Goal: Transaction & Acquisition: Purchase product/service

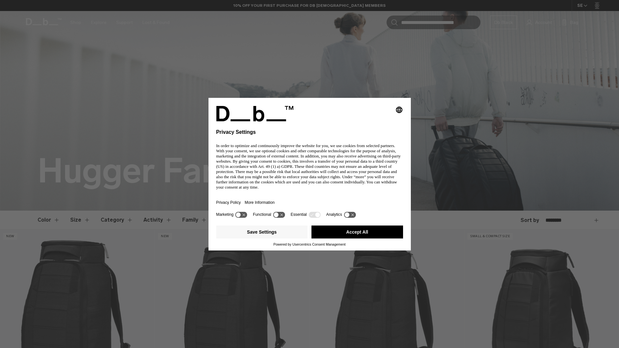
click at [614, 57] on body "Skip to content BUY NOW, PAY LATER WITH [PERSON_NAME] 10% OFF YOUR FIRST PURCHA…" at bounding box center [309, 174] width 619 height 348
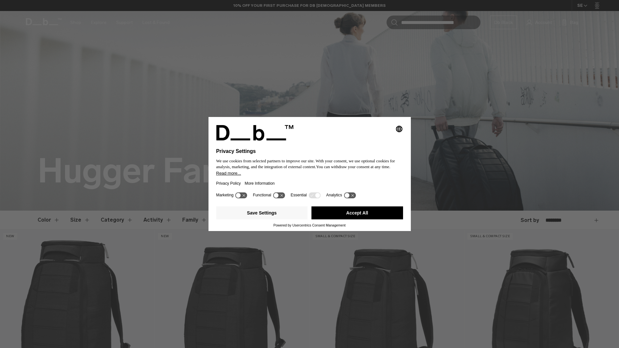
click at [345, 215] on button "Accept All" at bounding box center [357, 212] width 92 height 13
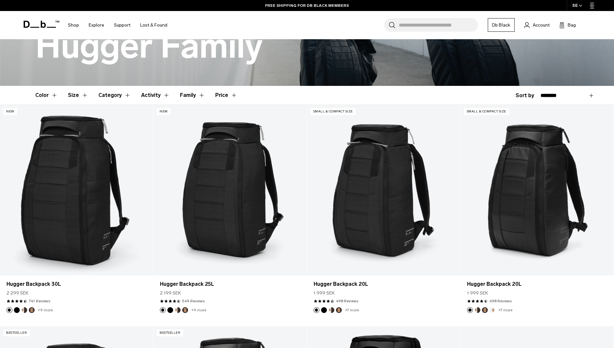
scroll to position [128, 0]
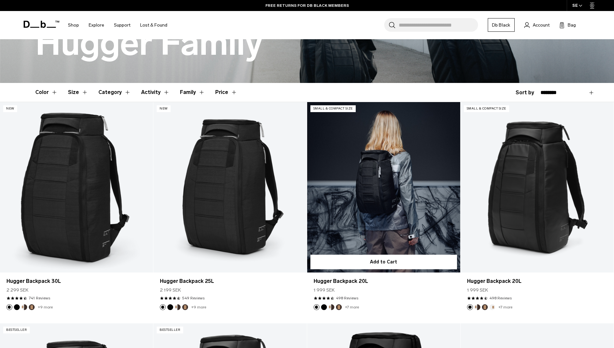
click at [370, 208] on link "Hugger Backpack 20L" at bounding box center [383, 187] width 153 height 170
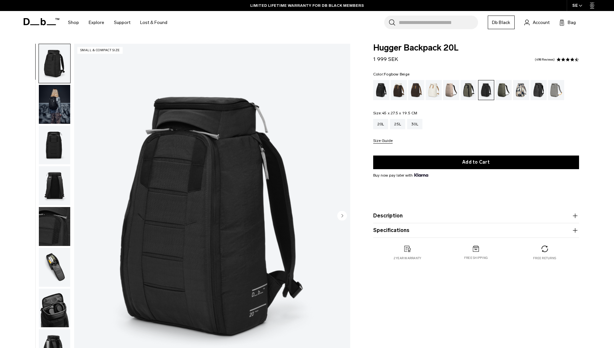
click at [450, 90] on div "Fogbow Beige" at bounding box center [451, 90] width 17 height 20
click at [486, 91] on div "Charcoal Grey" at bounding box center [486, 89] width 16 height 19
click at [502, 93] on div "Moss Green" at bounding box center [503, 90] width 17 height 20
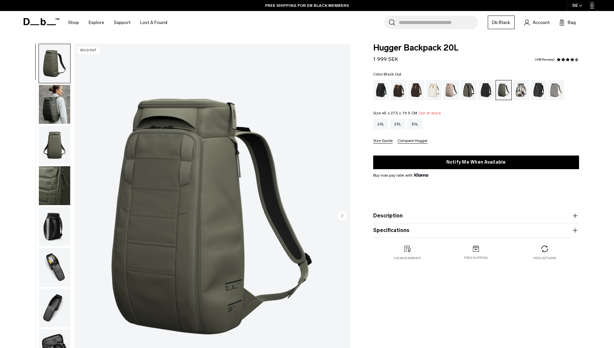
click at [385, 94] on div "Black Out" at bounding box center [381, 90] width 17 height 20
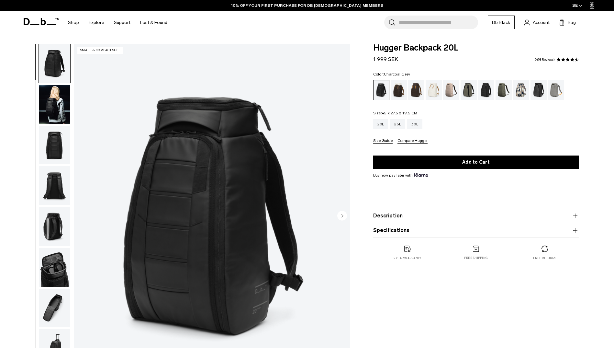
click at [481, 93] on div "Charcoal Grey" at bounding box center [486, 90] width 17 height 20
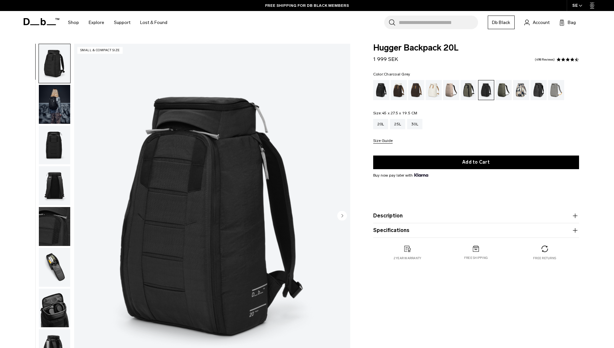
click at [381, 212] on button "Description" at bounding box center [476, 216] width 206 height 8
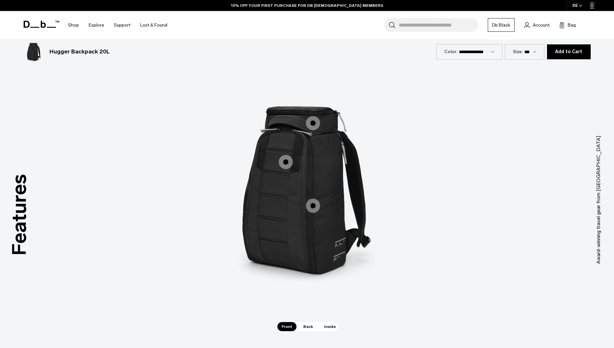
scroll to position [852, 0]
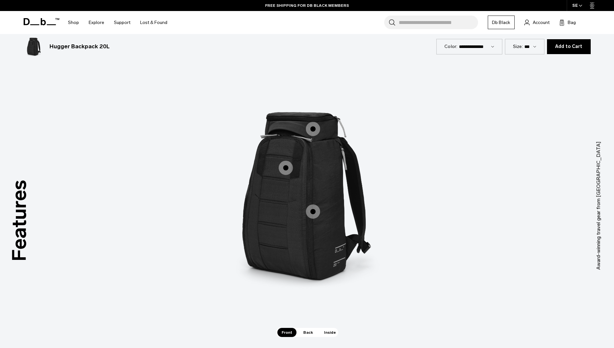
click at [278, 226] on img "1 / 3" at bounding box center [307, 195] width 194 height 243
click at [286, 171] on span "1 / 3" at bounding box center [286, 168] width 14 height 14
click at [283, 166] on span "1 / 3" at bounding box center [286, 168] width 14 height 14
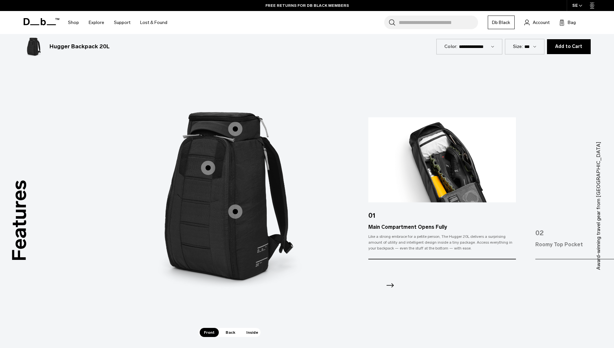
click at [394, 283] on icon "Next slide" at bounding box center [390, 285] width 10 height 10
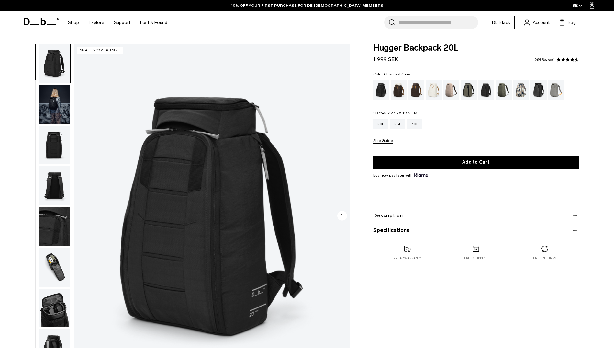
click at [154, 210] on img "1 / 10" at bounding box center [212, 216] width 276 height 345
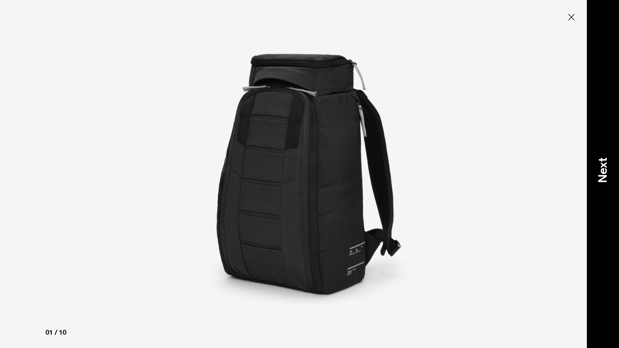
drag, startPoint x: 600, startPoint y: 159, endPoint x: 600, endPoint y: 162, distance: 3.6
click at [600, 159] on p "Next" at bounding box center [602, 170] width 17 height 26
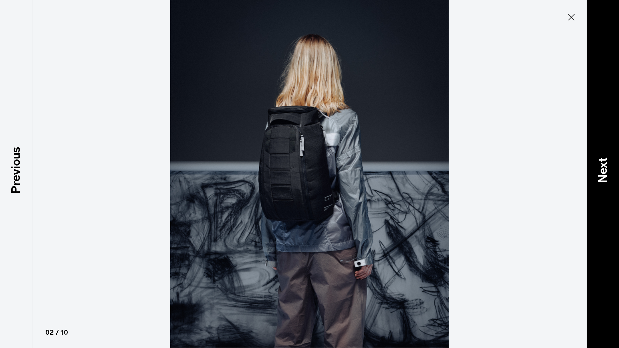
click at [599, 171] on p "Next" at bounding box center [602, 170] width 17 height 26
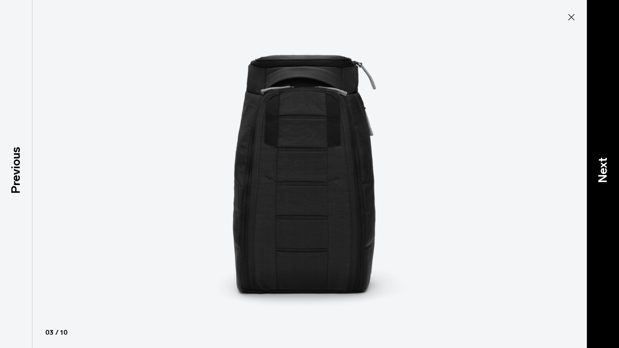
drag, startPoint x: 599, startPoint y: 174, endPoint x: 605, endPoint y: 174, distance: 6.1
click at [605, 174] on p "Next" at bounding box center [602, 170] width 17 height 26
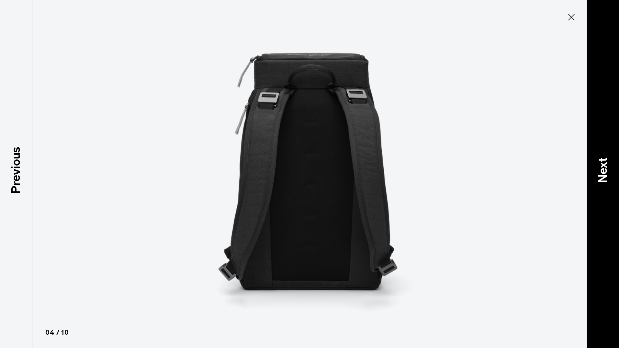
click at [606, 176] on p "Next" at bounding box center [602, 170] width 17 height 26
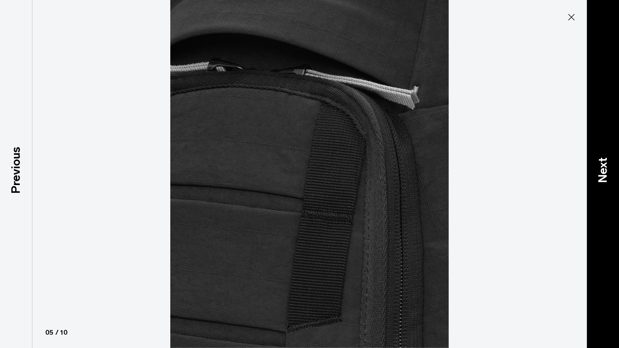
click at [606, 178] on p "Next" at bounding box center [602, 170] width 17 height 26
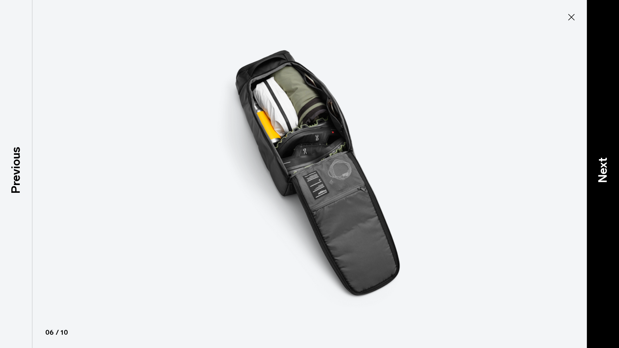
click at [610, 183] on div "Next" at bounding box center [602, 174] width 32 height 348
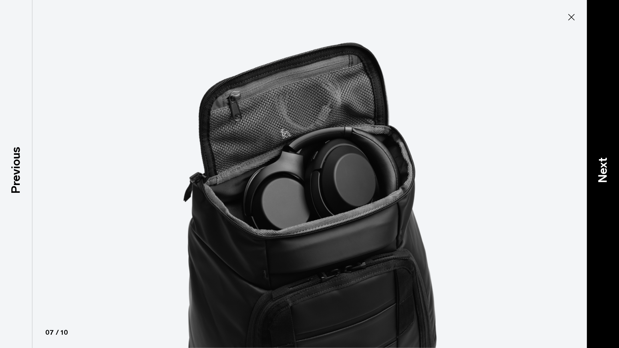
click at [614, 196] on html "Skip to content BUY NOW, PAY LATER WITH KLARNA 10% OFF YOUR FIRST PURCHASE FOR …" at bounding box center [309, 174] width 619 height 348
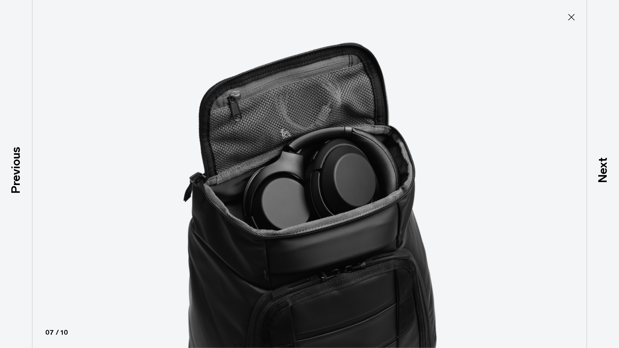
click at [573, 17] on icon at bounding box center [571, 17] width 10 height 10
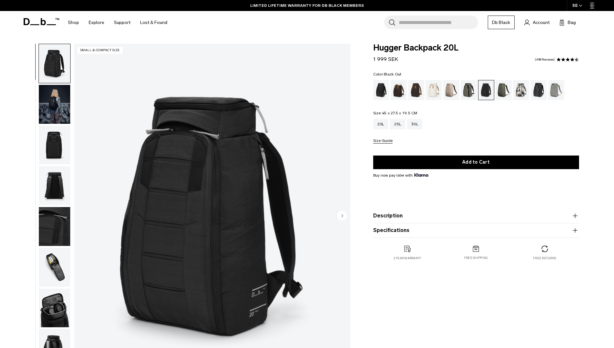
click at [385, 92] on div "Black Out" at bounding box center [381, 90] width 17 height 20
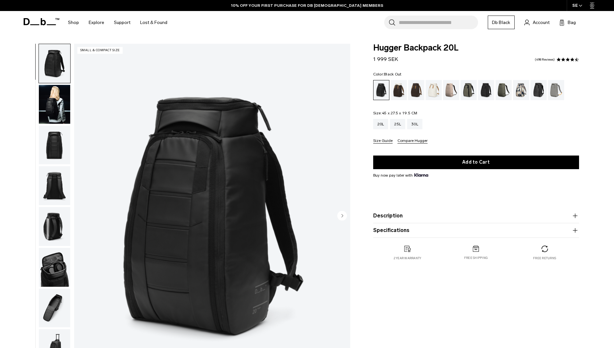
click at [287, 221] on img "1 / 10" at bounding box center [212, 216] width 276 height 345
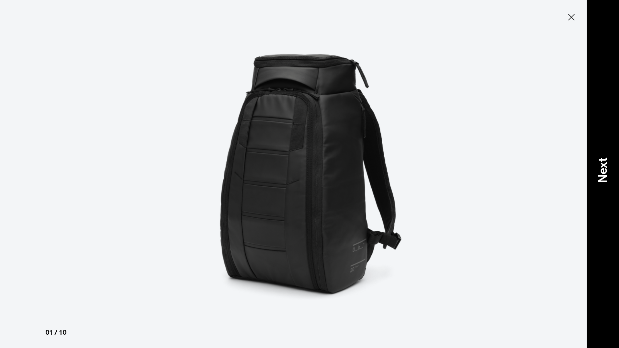
click at [614, 170] on div "Next" at bounding box center [602, 174] width 32 height 348
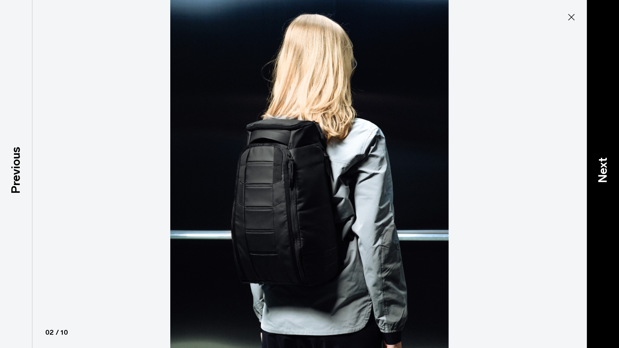
click at [612, 178] on div "Next" at bounding box center [602, 174] width 32 height 348
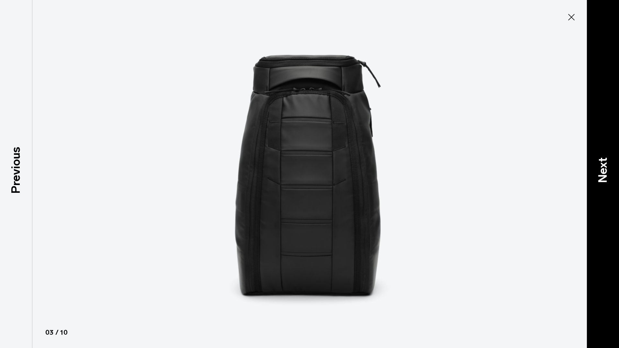
click at [612, 180] on div "Next" at bounding box center [602, 174] width 32 height 348
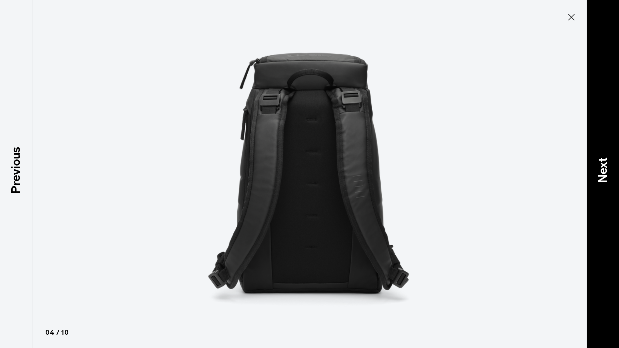
click at [612, 181] on div "Next" at bounding box center [602, 174] width 32 height 348
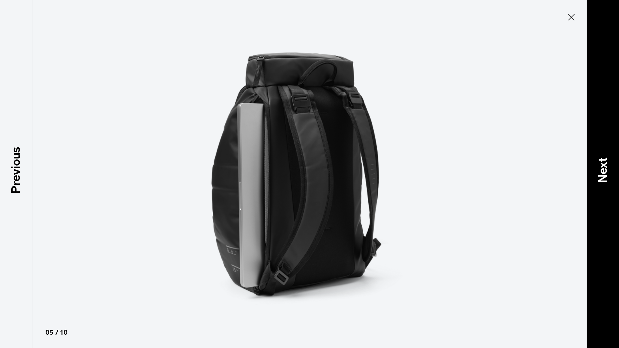
click at [612, 184] on div "Next" at bounding box center [602, 174] width 32 height 348
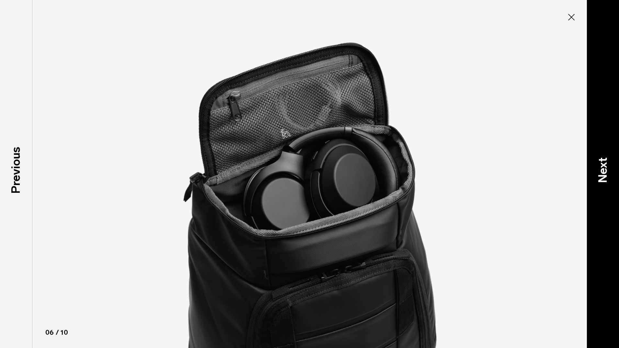
click at [614, 156] on div "Next" at bounding box center [602, 174] width 32 height 348
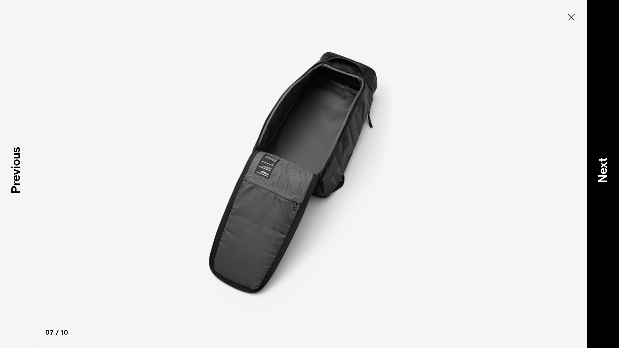
click at [609, 173] on p "Next" at bounding box center [602, 170] width 17 height 26
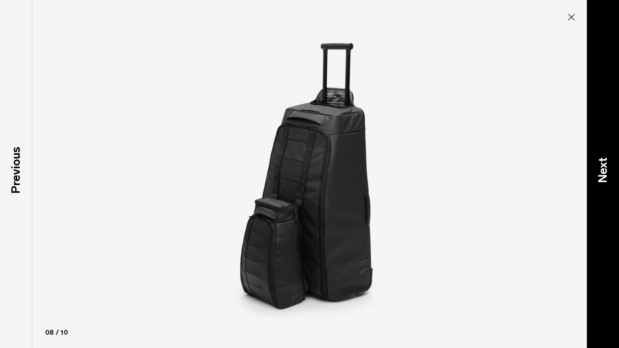
click at [608, 169] on p "Next" at bounding box center [602, 170] width 17 height 26
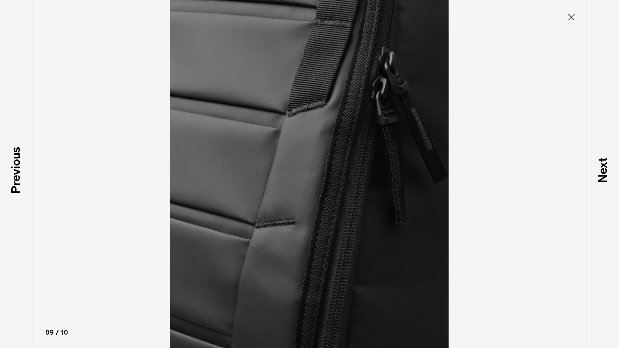
click at [576, 16] on icon at bounding box center [571, 17] width 10 height 10
